Goal: Task Accomplishment & Management: Use online tool/utility

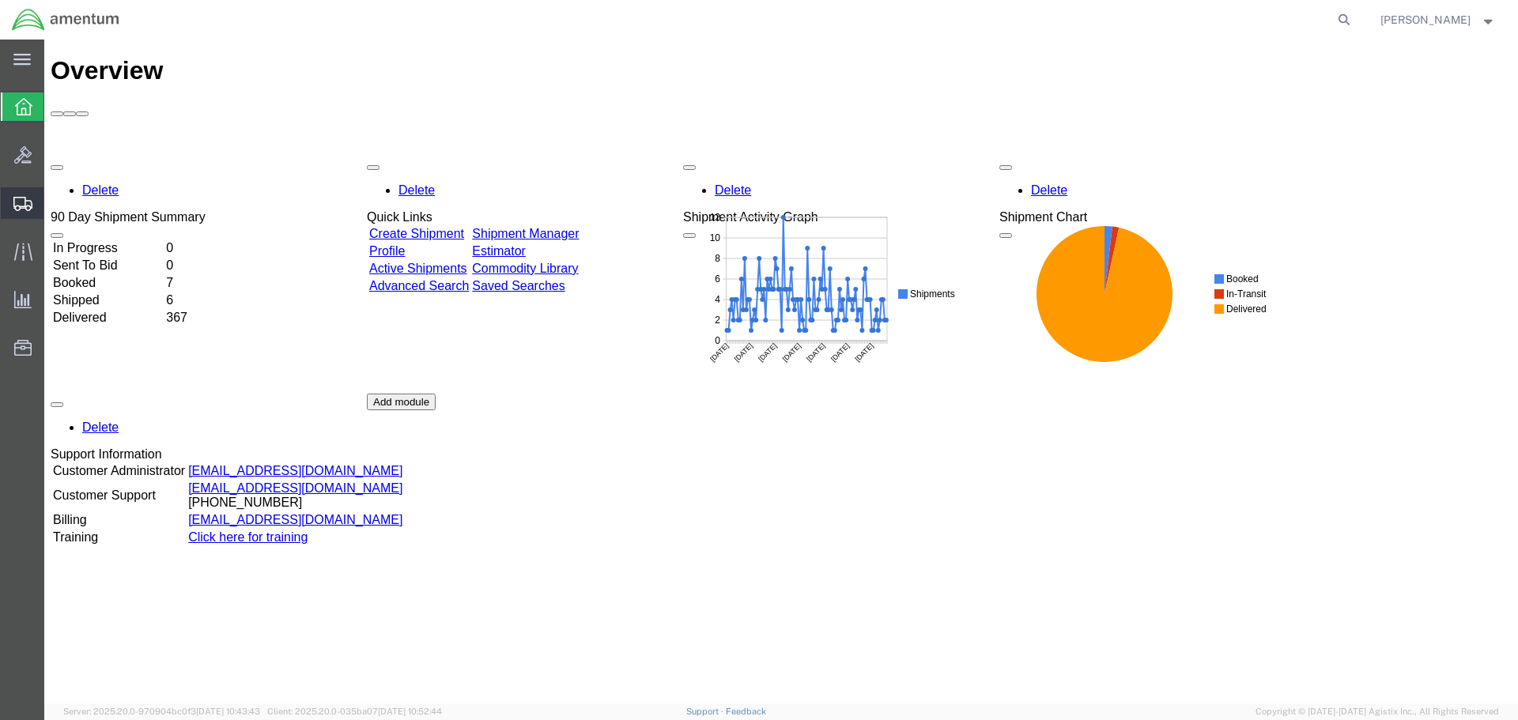
click at [20, 201] on icon at bounding box center [22, 204] width 19 height 14
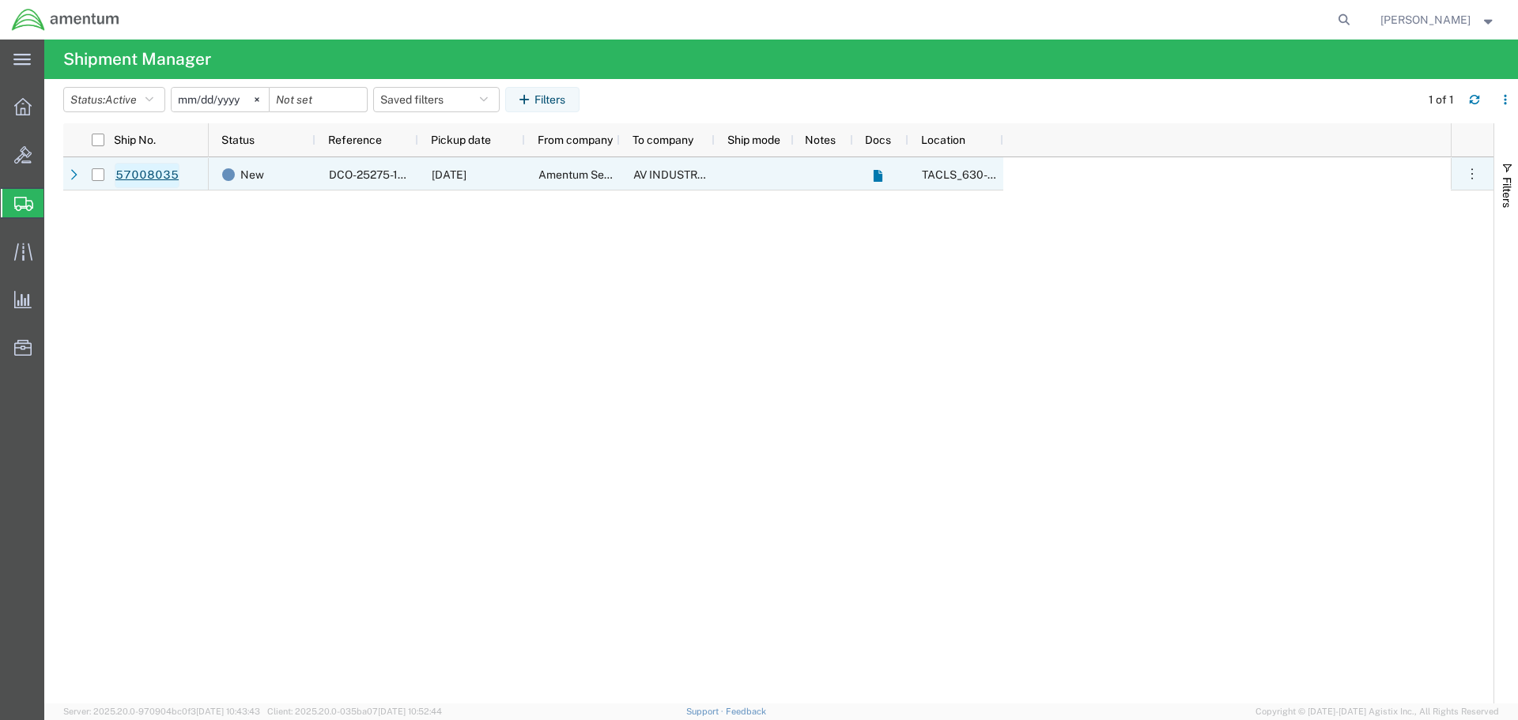
click at [149, 175] on link "57008035" at bounding box center [147, 175] width 65 height 25
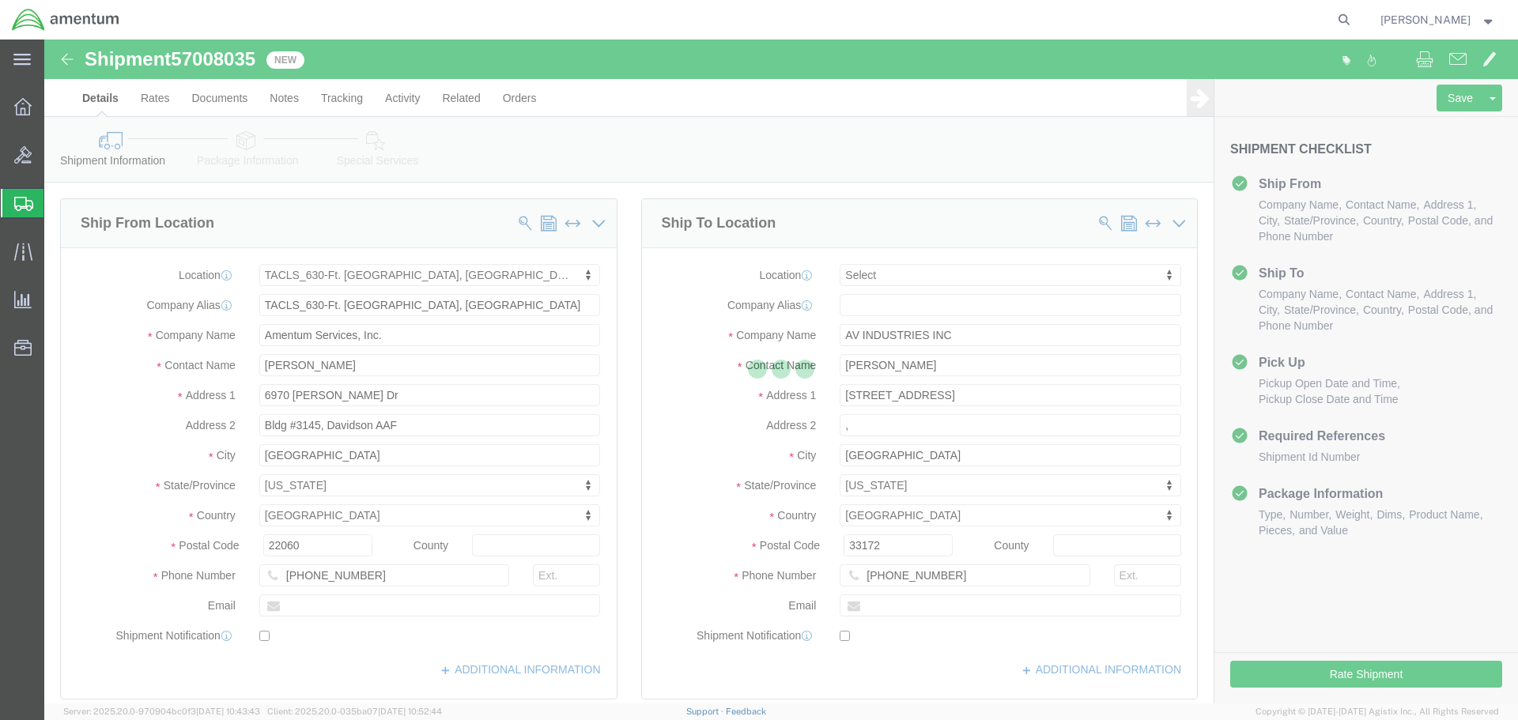
select select "42715"
select select
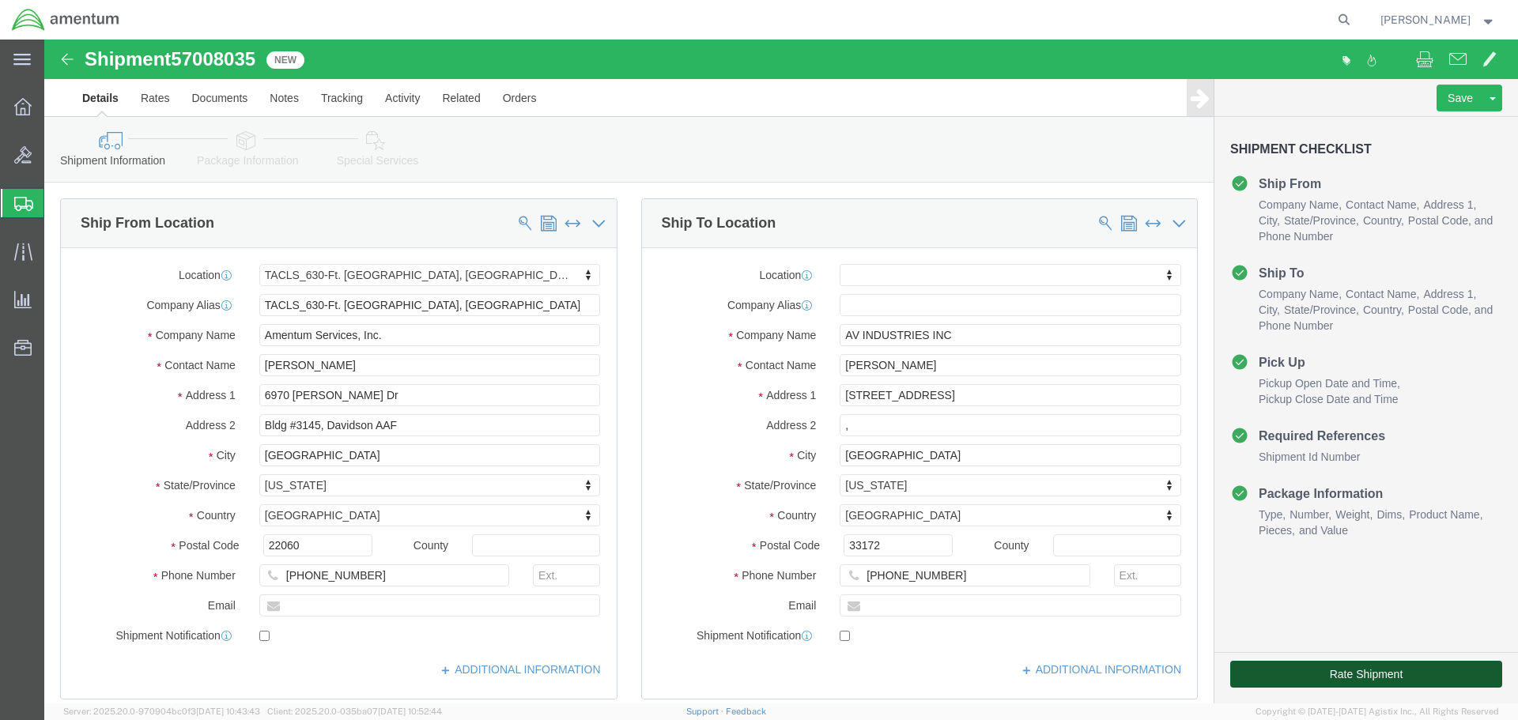
click button "Rate Shipment"
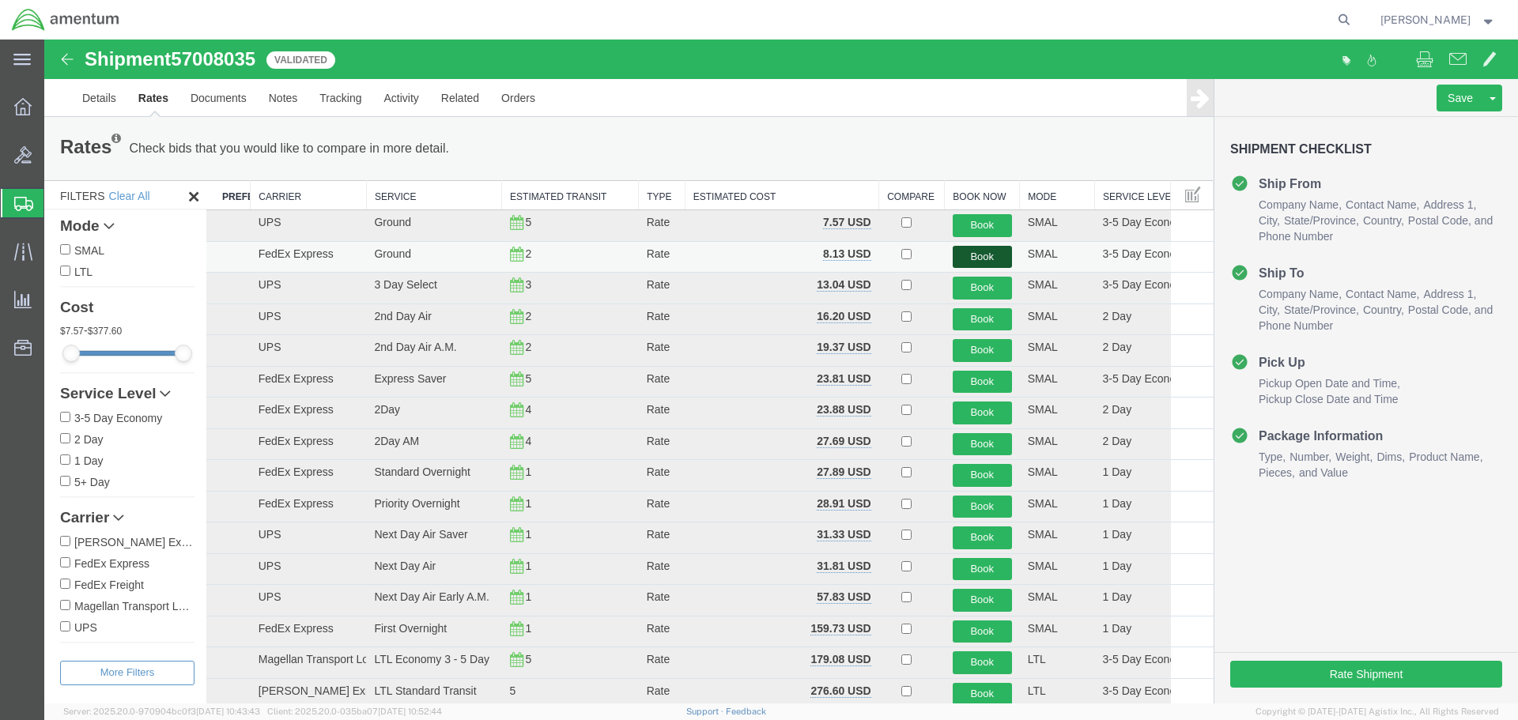
click at [973, 259] on button "Book" at bounding box center [982, 257] width 59 height 23
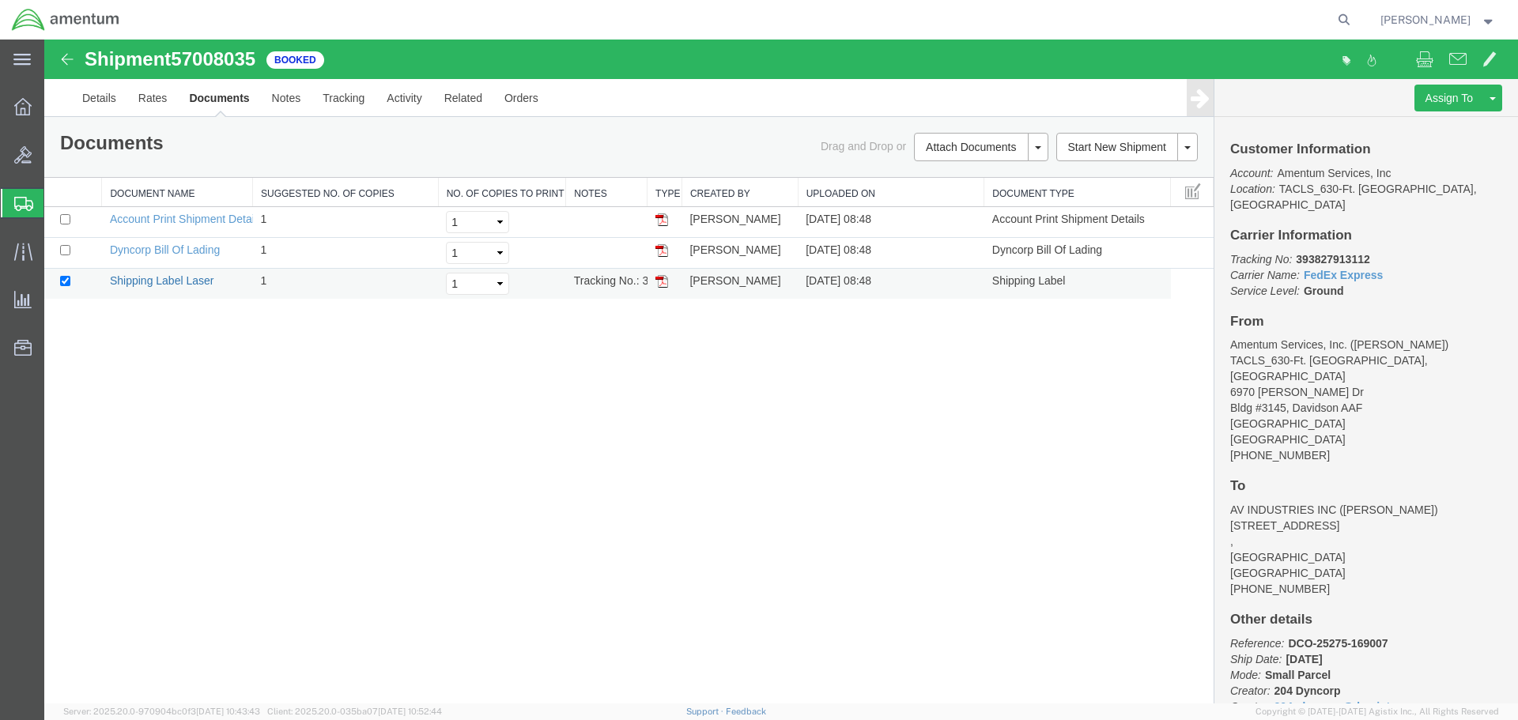
click at [172, 281] on link "Shipping Label Laser" at bounding box center [162, 280] width 104 height 13
click at [693, 473] on div "Shipment 57008035 3 of 3 Booked Details Rates Documents Notes Tracking Activity…" at bounding box center [781, 372] width 1474 height 664
